Goal: Check status: Check status

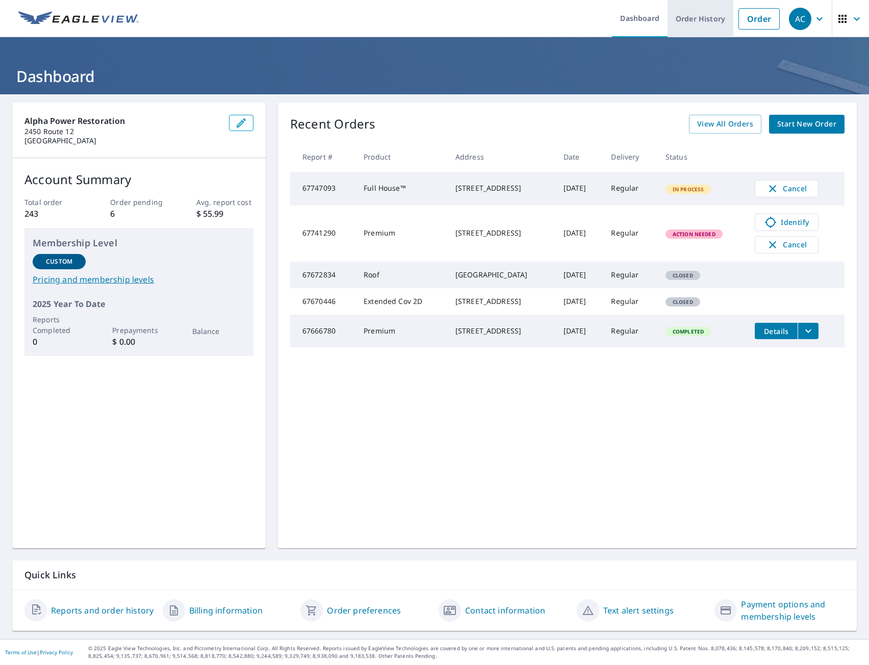
click at [704, 18] on link "Order History" at bounding box center [700, 18] width 66 height 37
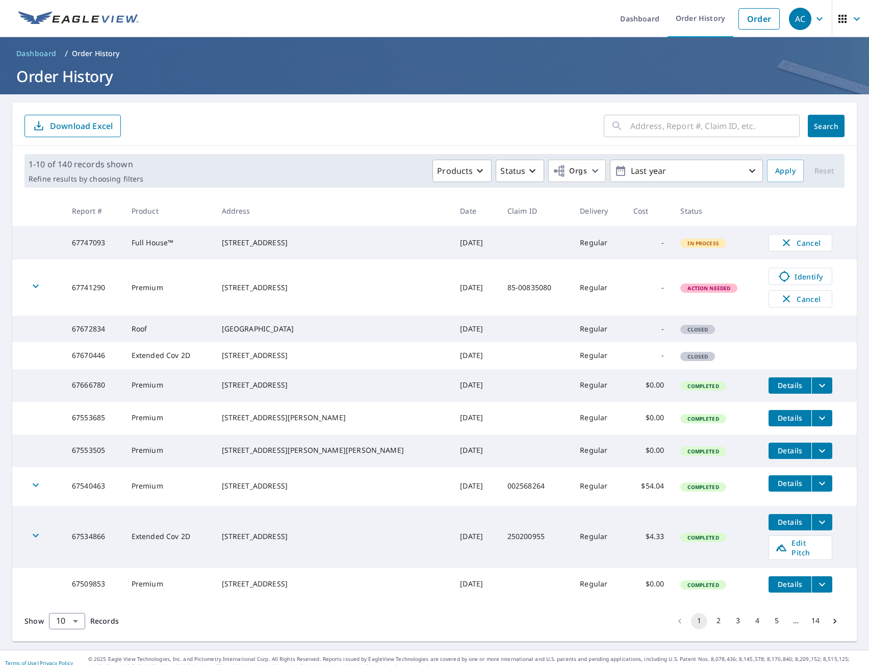
click at [632, 127] on input "text" at bounding box center [714, 126] width 169 height 29
paste input "[STREET_ADDRESS][PERSON_NAME]"
type input "[STREET_ADDRESS][PERSON_NAME]"
click at [826, 122] on span "Search" at bounding box center [826, 126] width 20 height 10
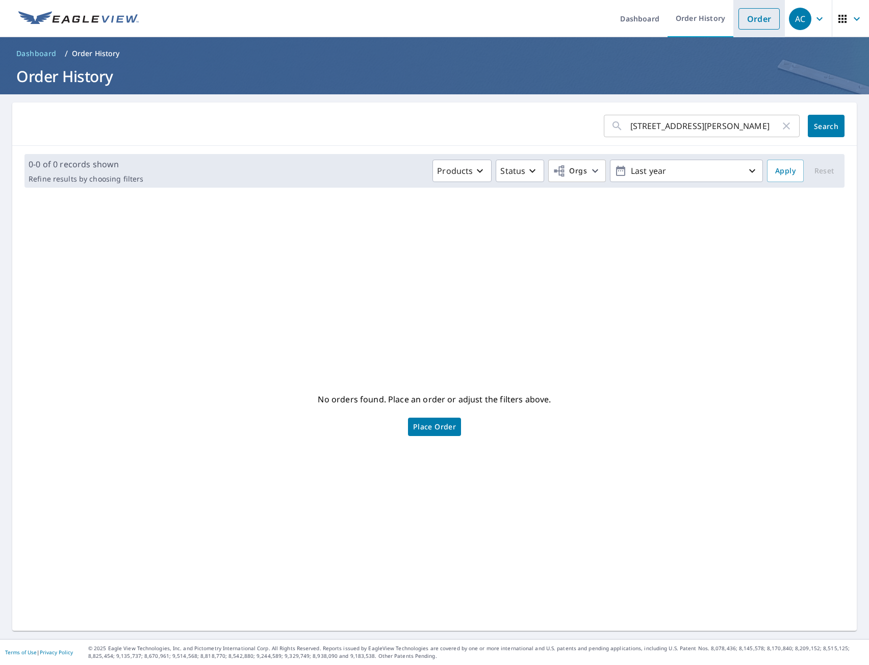
click at [749, 21] on link "Order" at bounding box center [758, 18] width 41 height 21
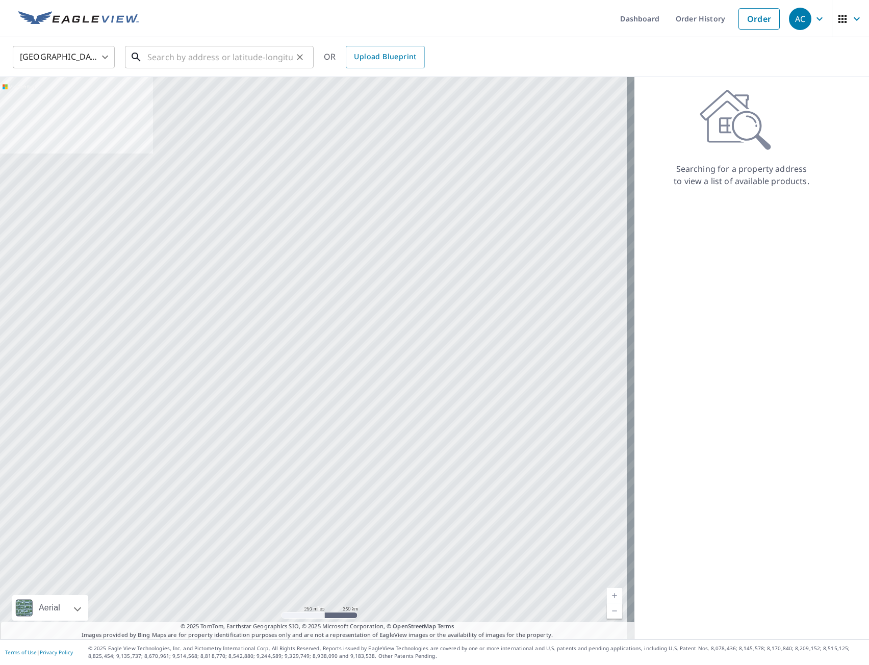
click at [218, 49] on input "text" at bounding box center [219, 57] width 145 height 29
paste input "[STREET_ADDRESS][PERSON_NAME]"
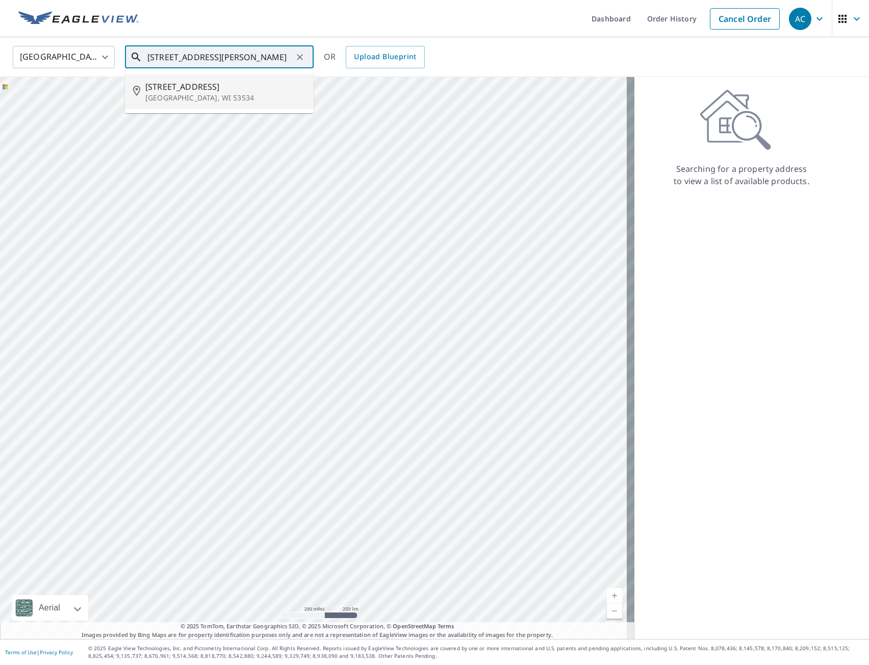
click at [268, 93] on p "[GEOGRAPHIC_DATA], WI 53534" at bounding box center [225, 98] width 160 height 10
type input "[STREET_ADDRESS][PERSON_NAME]"
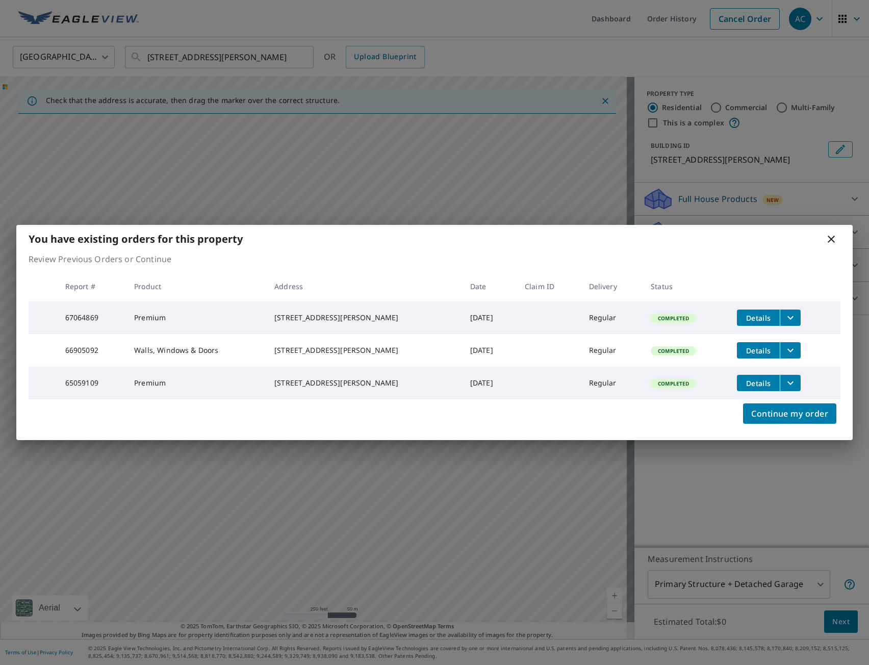
click at [779, 355] on button "filesDropdownBtn-66905092" at bounding box center [789, 350] width 21 height 16
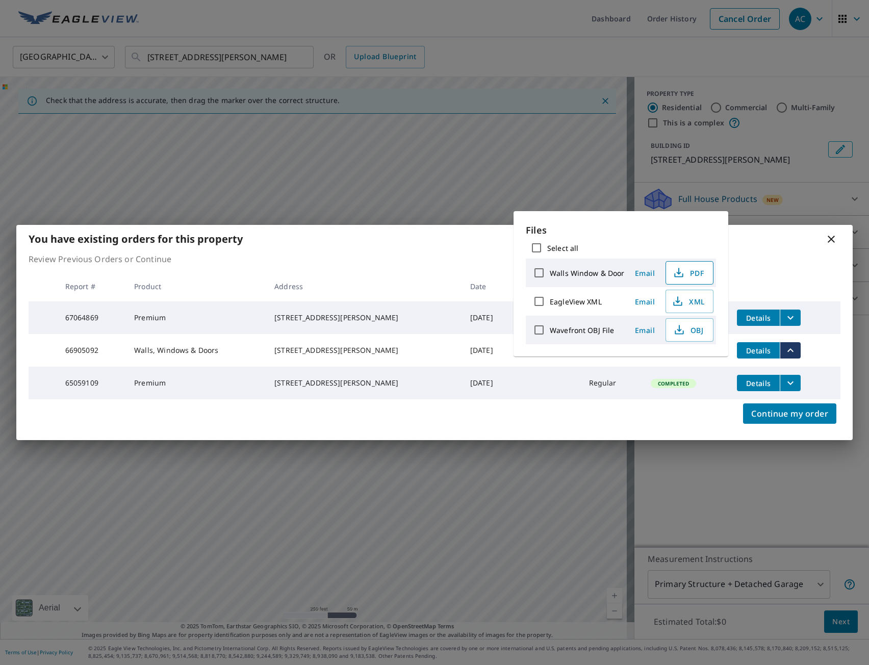
click at [689, 274] on span "PDF" at bounding box center [688, 273] width 33 height 12
click at [685, 272] on span "PDF" at bounding box center [688, 273] width 33 height 12
